Goal: Task Accomplishment & Management: Use online tool/utility

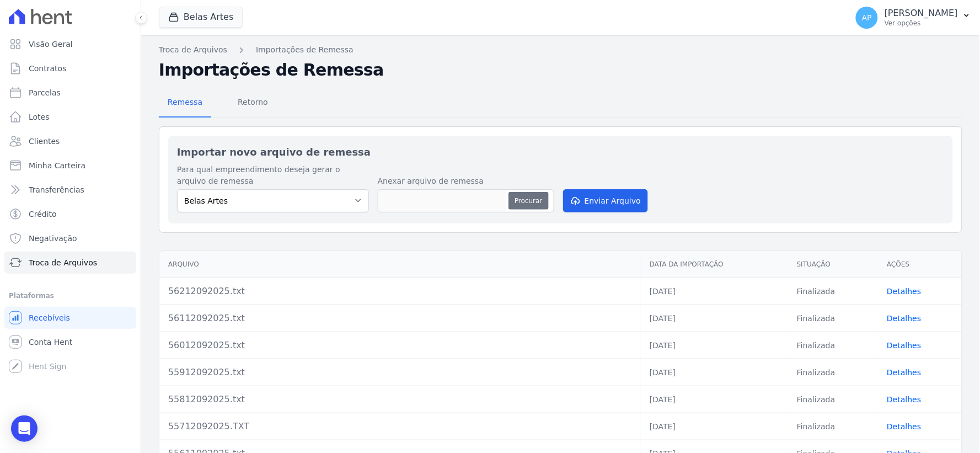
click at [521, 197] on button "Procurar" at bounding box center [529, 201] width 40 height 18
type input "56312092025.txt"
click at [600, 211] on button "Enviar Arquivo" at bounding box center [605, 200] width 85 height 23
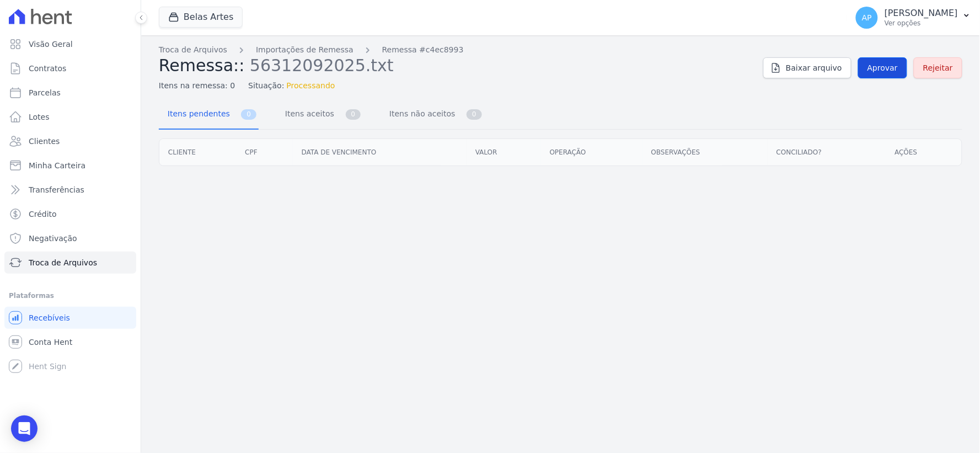
click at [883, 78] on div "Troca de Arquivos Importações de Remessa Remessa #c4ec8993 Remessa:: 5631209202…" at bounding box center [561, 67] width 804 height 47
click at [883, 66] on span "Aprovar" at bounding box center [883, 67] width 30 height 11
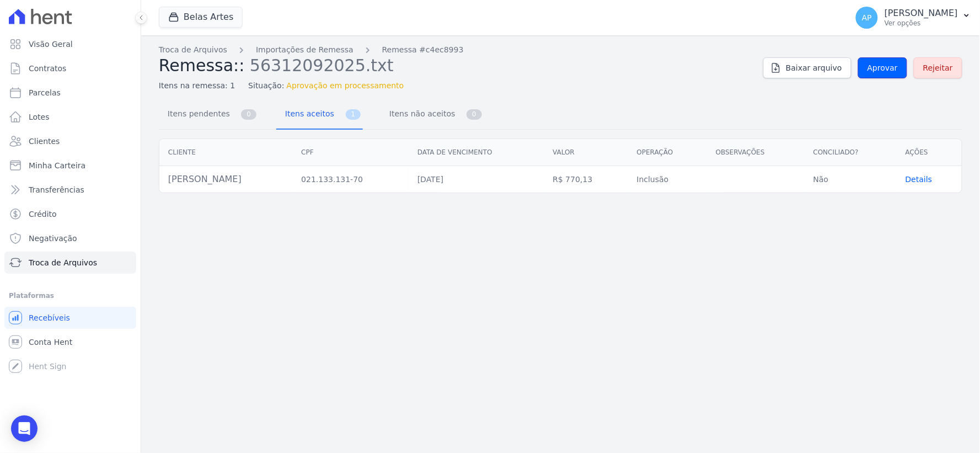
click at [883, 66] on span "Aprovar" at bounding box center [883, 67] width 30 height 11
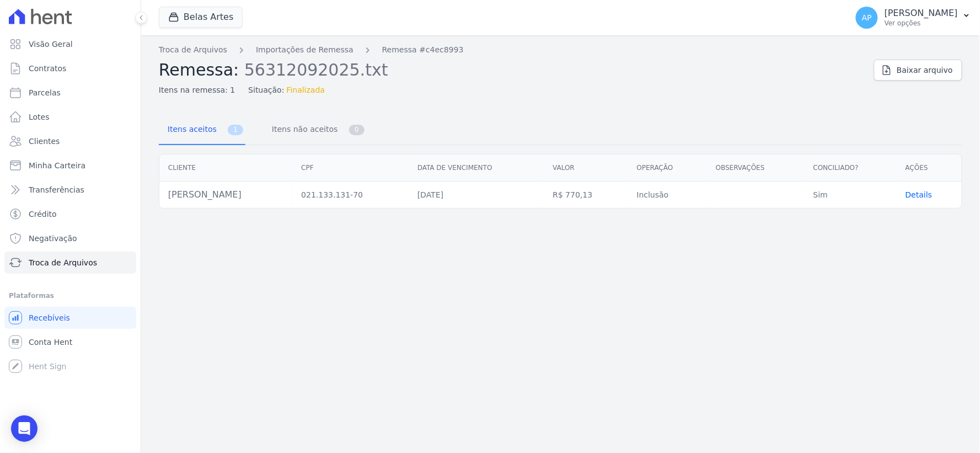
click at [883, 66] on link "Baixar arquivo" at bounding box center [918, 70] width 88 height 21
click at [52, 97] on span "Parcelas" at bounding box center [45, 92] width 32 height 11
select select
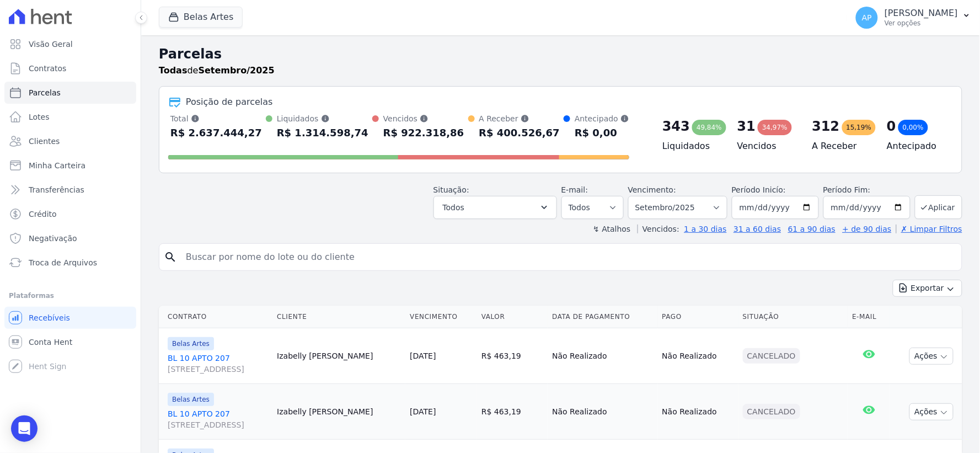
click at [324, 260] on input "search" at bounding box center [568, 257] width 778 height 22
type input "wali"
select select
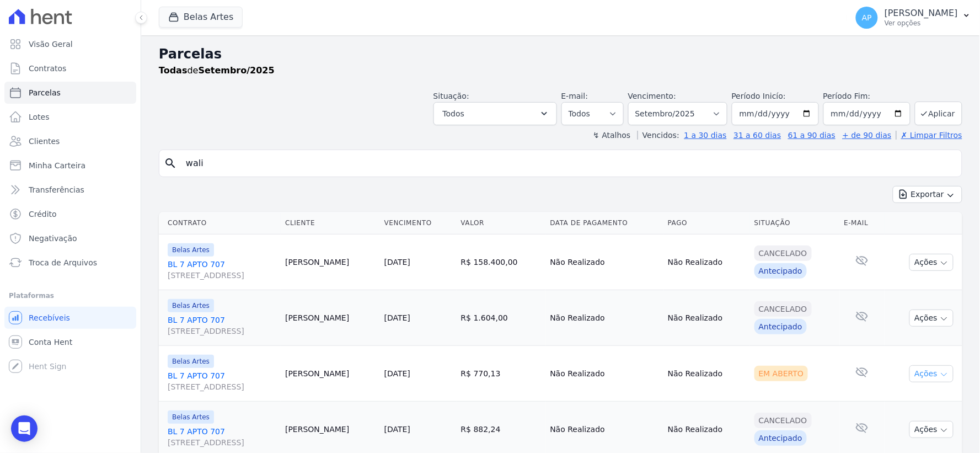
click at [919, 373] on button "Ações" at bounding box center [931, 373] width 44 height 17
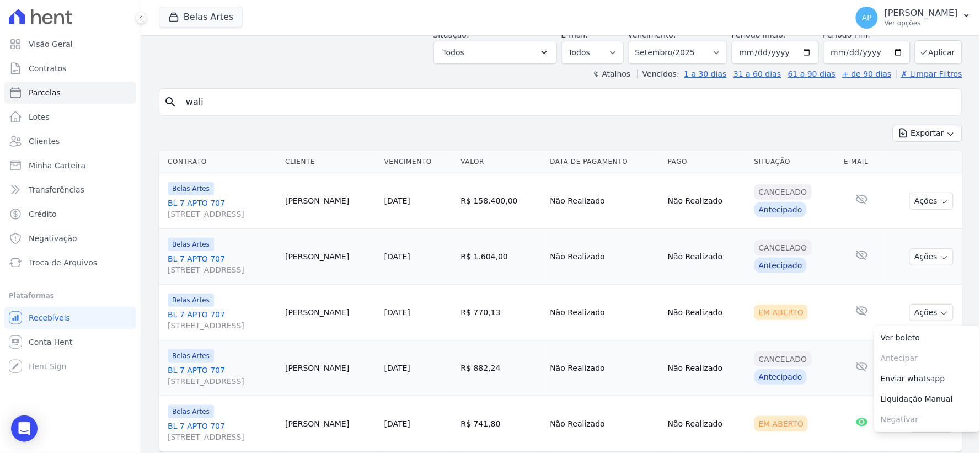
scroll to position [94, 0]
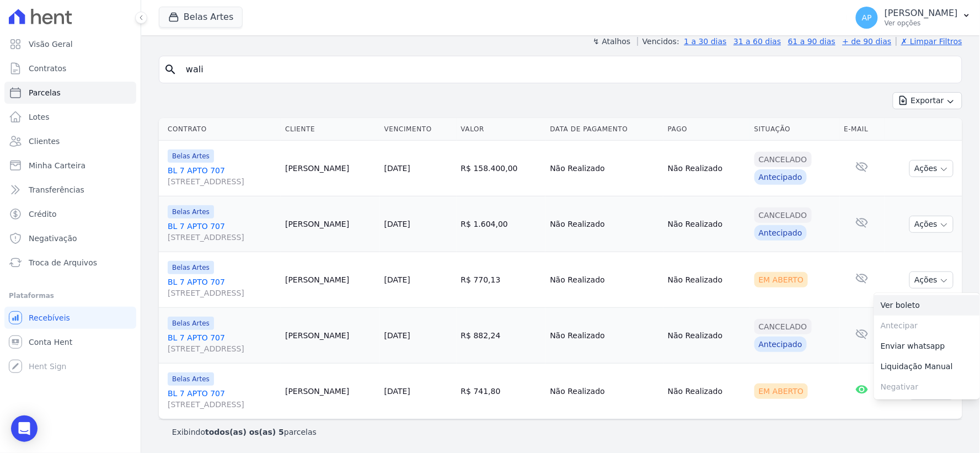
click at [890, 305] on link "Ver boleto" at bounding box center [927, 305] width 106 height 20
